Goal: Task Accomplishment & Management: Manage account settings

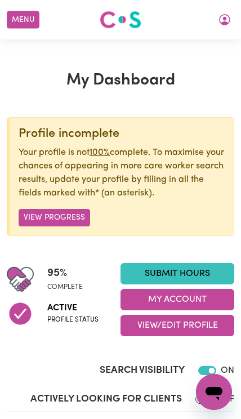
click at [194, 299] on button "My Account" at bounding box center [177, 299] width 114 height 21
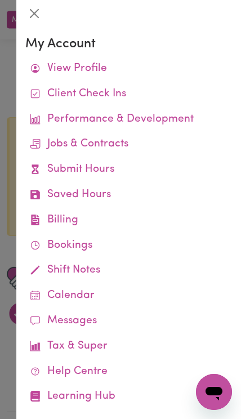
click at [0, 0] on link "Job Reports" at bounding box center [0, 0] width 0 height 0
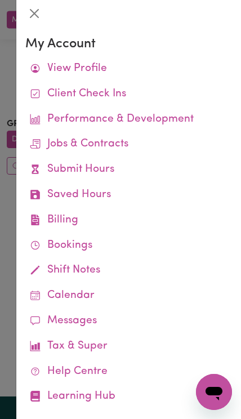
click at [34, 20] on button "Close" at bounding box center [34, 14] width 18 height 18
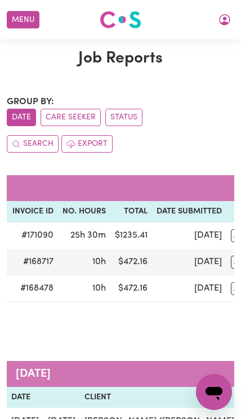
scroll to position [0, 420]
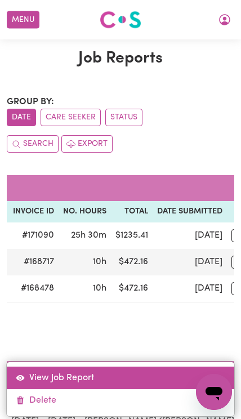
click at [91, 389] on link "View Job Report" at bounding box center [121, 377] width 228 height 23
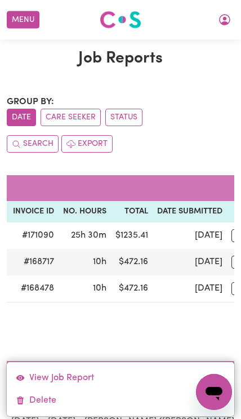
select select "pm"
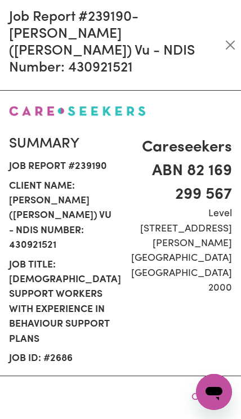
select select "50.05-Weekday"
click at [237, 29] on div "Job Report # 239190 - [GEOGRAPHIC_DATA] (Han) Vu - NDIS Number: 430921521" at bounding box center [120, 45] width 241 height 91
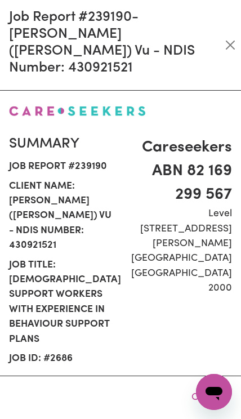
click at [226, 40] on button "Close" at bounding box center [230, 45] width 12 height 18
